Goal: Information Seeking & Learning: Check status

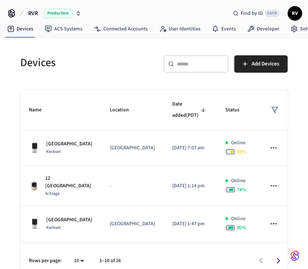
click at [169, 66] on icon at bounding box center [171, 64] width 6 height 6
click at [177, 64] on input "text" at bounding box center [200, 63] width 47 height 7
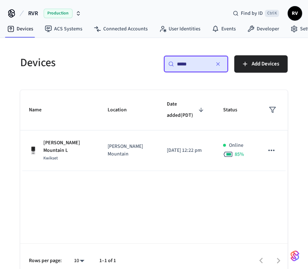
scroll to position [0, 0]
type input "*****"
click at [56, 153] on td "[PERSON_NAME] Mountain L Kwikset" at bounding box center [59, 150] width 79 height 40
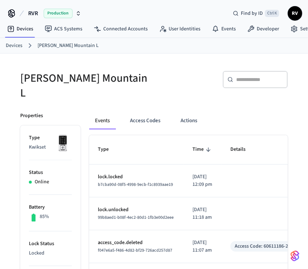
click at [143, 121] on button "Access Codes" at bounding box center [145, 120] width 42 height 17
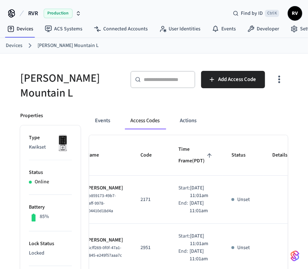
click at [12, 49] on ol "Devices [PERSON_NAME] Mountain L" at bounding box center [157, 45] width 302 height 9
click at [9, 44] on link "Devices" at bounding box center [14, 46] width 17 height 8
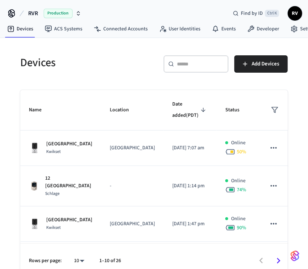
click at [189, 59] on div "​ ​" at bounding box center [196, 63] width 65 height 17
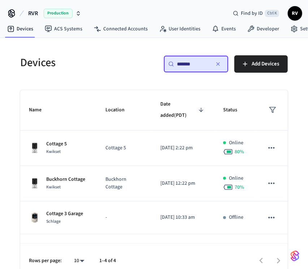
type input "*******"
click at [44, 152] on div "Cottage 5 Kwikset" at bounding box center [58, 147] width 59 height 15
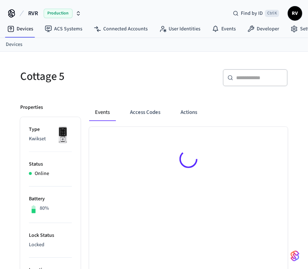
click at [44, 152] on li "Status Online" at bounding box center [50, 169] width 43 height 35
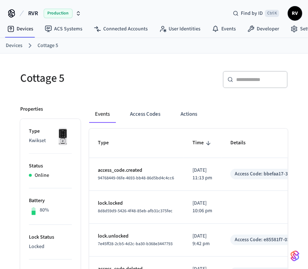
click at [140, 107] on button "Access Codes" at bounding box center [145, 113] width 42 height 17
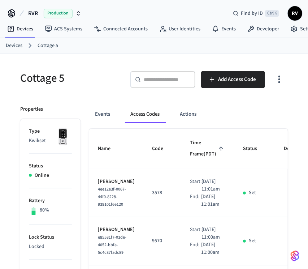
click at [12, 44] on link "Devices" at bounding box center [14, 46] width 17 height 8
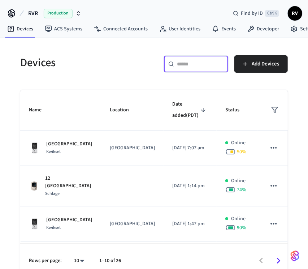
click at [196, 63] on input "text" at bounding box center [200, 63] width 47 height 7
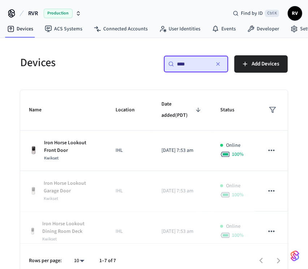
type input "****"
click at [77, 163] on td "Iron Horse Lookout Front Door Kwikset" at bounding box center [63, 150] width 87 height 40
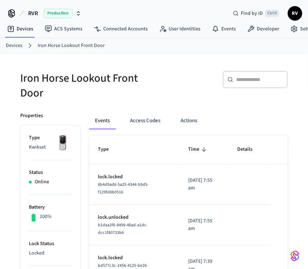
click at [130, 116] on button "Access Codes" at bounding box center [145, 120] width 42 height 17
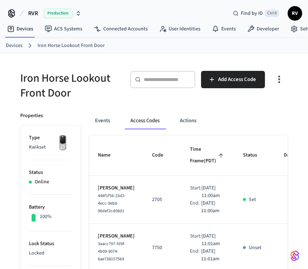
click at [13, 51] on div "Devices Iron Horse Lookout Front Door" at bounding box center [154, 46] width 308 height 16
click at [10, 46] on link "Devices" at bounding box center [14, 46] width 17 height 8
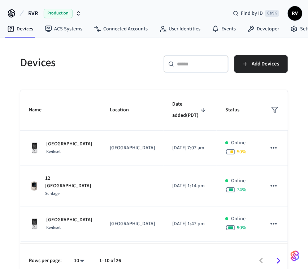
click at [92, 208] on td "[GEOGRAPHIC_DATA] Kwikset" at bounding box center [60, 223] width 81 height 35
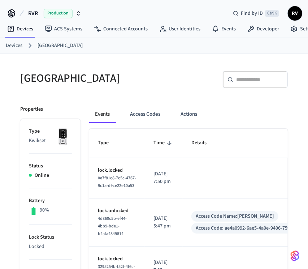
click at [134, 121] on button "Access Codes" at bounding box center [145, 113] width 42 height 17
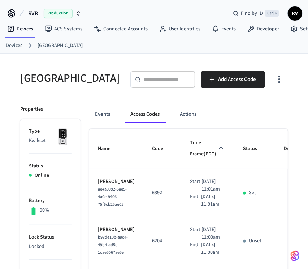
click at [19, 45] on link "Devices" at bounding box center [14, 46] width 17 height 8
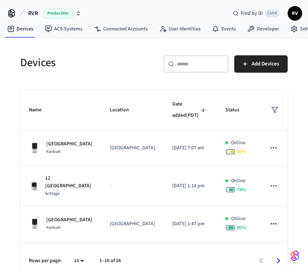
click at [195, 48] on div "​ ​ Add Devices" at bounding box center [219, 63] width 138 height 32
click at [194, 59] on div "​ ​" at bounding box center [196, 63] width 65 height 17
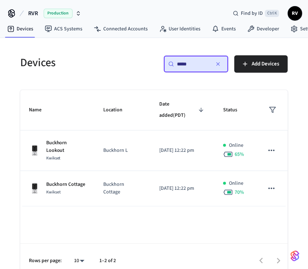
type input "*****"
click at [27, 160] on td "Buckhorn Lookout Kwikset" at bounding box center [57, 150] width 74 height 40
click at [36, 139] on div "Buckhorn Lookout Kwikset" at bounding box center [57, 150] width 57 height 23
click at [102, 138] on td "Buckhorn L" at bounding box center [123, 150] width 56 height 40
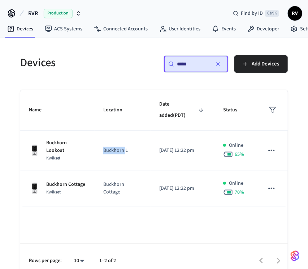
click at [102, 138] on td "Buckhorn L" at bounding box center [123, 150] width 56 height 40
click at [91, 137] on td "Buckhorn Lookout Kwikset" at bounding box center [57, 150] width 74 height 40
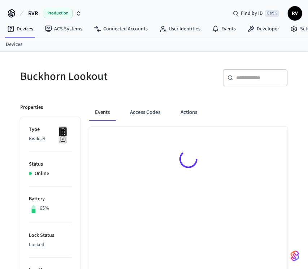
click at [137, 120] on button "Access Codes" at bounding box center [145, 112] width 42 height 17
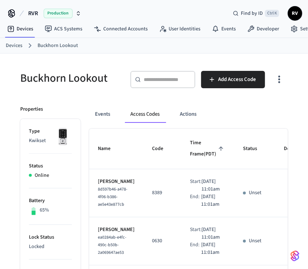
click at [13, 48] on link "Devices" at bounding box center [14, 46] width 17 height 8
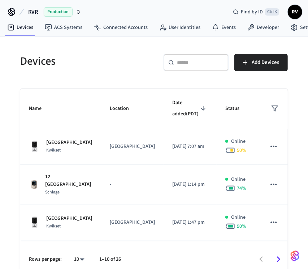
scroll to position [0, 0]
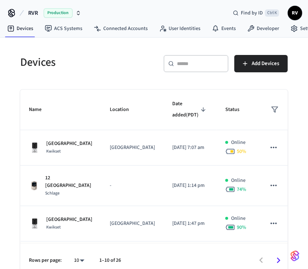
click at [209, 61] on input "text" at bounding box center [200, 63] width 47 height 7
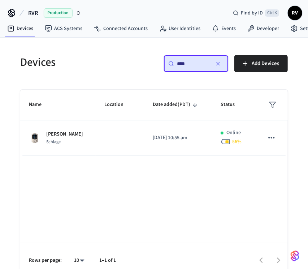
type input "****"
click at [84, 141] on td "[PERSON_NAME] Schlage" at bounding box center [57, 137] width 75 height 35
click at [82, 141] on td "[PERSON_NAME] Schlage" at bounding box center [57, 137] width 75 height 35
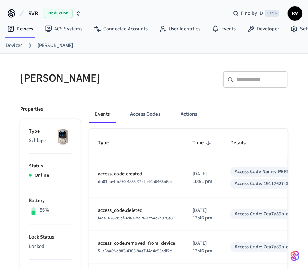
click at [132, 119] on button "Access Codes" at bounding box center [145, 113] width 42 height 17
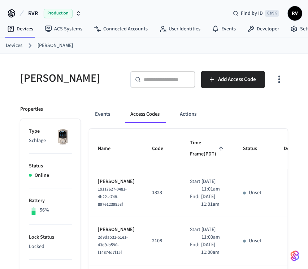
click at [10, 47] on link "Devices" at bounding box center [14, 46] width 17 height 8
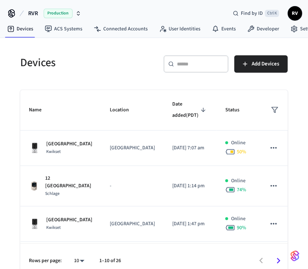
click at [196, 63] on input "text" at bounding box center [200, 63] width 47 height 7
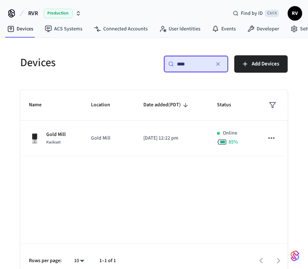
type input "****"
click at [40, 155] on td "Gold Mill Kwikset" at bounding box center [51, 138] width 62 height 35
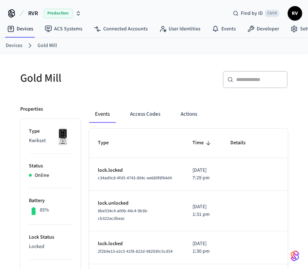
click at [145, 114] on button "Access Codes" at bounding box center [145, 113] width 42 height 17
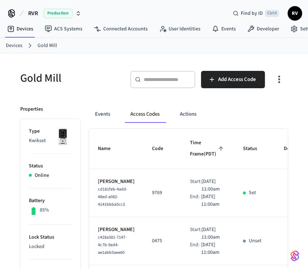
click at [18, 46] on link "Devices" at bounding box center [14, 46] width 17 height 8
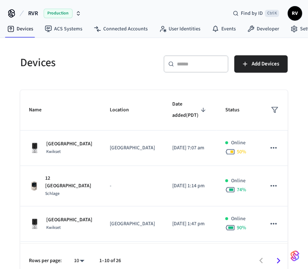
click at [207, 72] on div "​ ​" at bounding box center [196, 65] width 65 height 20
click at [191, 66] on input "text" at bounding box center [200, 63] width 47 height 7
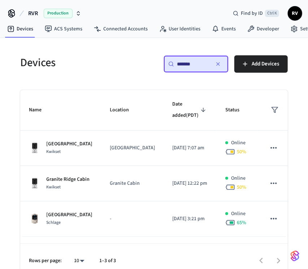
type input "*******"
click at [89, 184] on div "Granite Ridge Cabin Kwikset" at bounding box center [61, 183] width 64 height 15
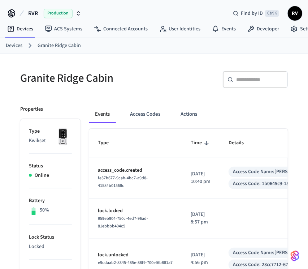
click at [140, 116] on button "Access Codes" at bounding box center [145, 113] width 42 height 17
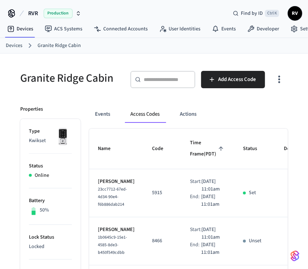
click at [18, 44] on link "Devices" at bounding box center [14, 46] width 17 height 8
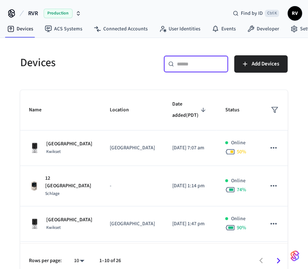
click at [195, 62] on input "text" at bounding box center [200, 63] width 47 height 7
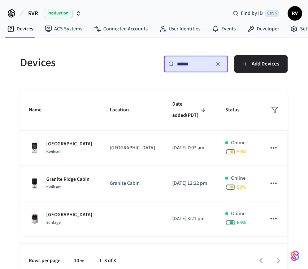
type input "******"
click at [66, 214] on p "[GEOGRAPHIC_DATA]" at bounding box center [69, 215] width 46 height 8
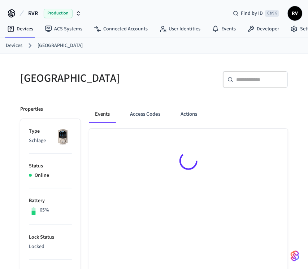
click at [135, 120] on button "Access Codes" at bounding box center [145, 113] width 42 height 17
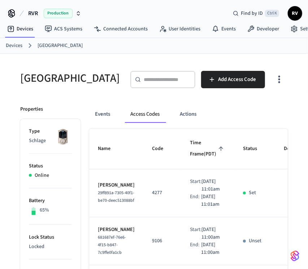
click at [19, 44] on link "Devices" at bounding box center [14, 46] width 17 height 8
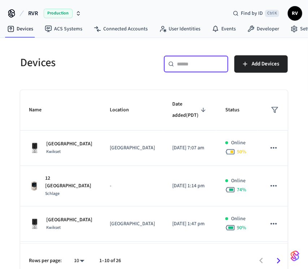
click at [181, 63] on input "text" at bounding box center [200, 63] width 47 height 7
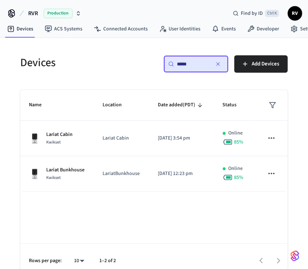
type input "*****"
click at [48, 142] on span "Kwikset" at bounding box center [53, 142] width 14 height 6
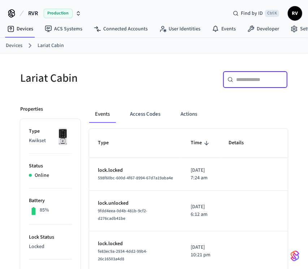
click at [239, 79] on input "text" at bounding box center [259, 79] width 47 height 7
click at [129, 115] on button "Access Codes" at bounding box center [145, 113] width 42 height 17
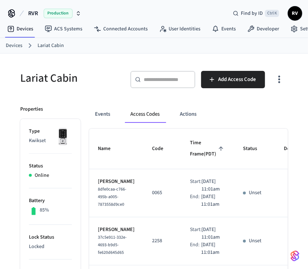
click at [8, 48] on link "Devices" at bounding box center [14, 46] width 17 height 8
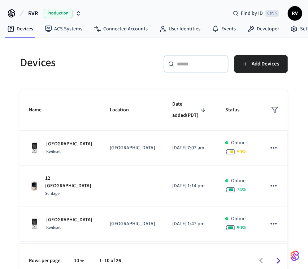
drag, startPoint x: 186, startPoint y: 64, endPoint x: 186, endPoint y: 51, distance: 13.0
click at [186, 51] on div "​ ​ Add Devices" at bounding box center [219, 63] width 138 height 32
click at [190, 64] on input "text" at bounding box center [200, 63] width 47 height 7
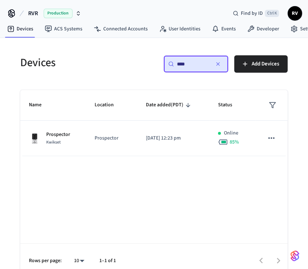
type input "****"
click at [73, 146] on td "Prospector Kwikset" at bounding box center [53, 138] width 66 height 35
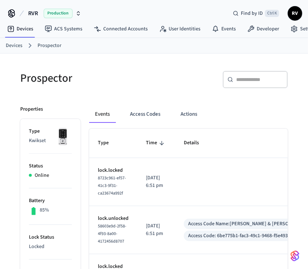
click at [135, 118] on button "Access Codes" at bounding box center [145, 113] width 42 height 17
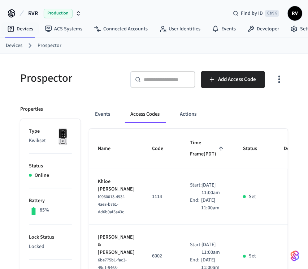
click at [21, 44] on link "Devices" at bounding box center [14, 46] width 17 height 8
